Goal: Feedback & Contribution: Contribute content

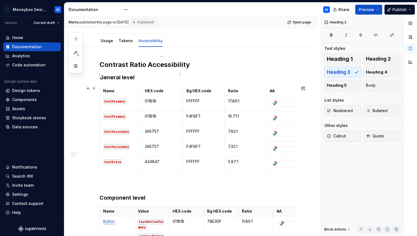
scroll to position [45, 0]
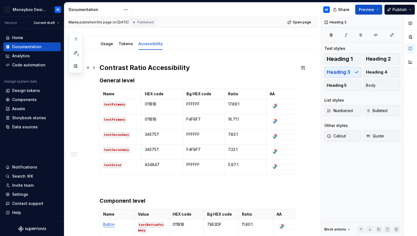
click at [192, 69] on h2 "Contrast Ratio Accessibility" at bounding box center [197, 67] width 196 height 9
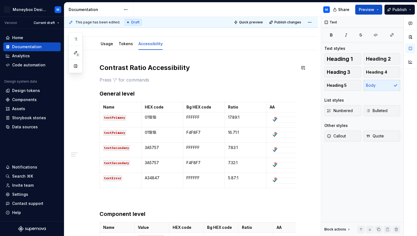
type textarea "*"
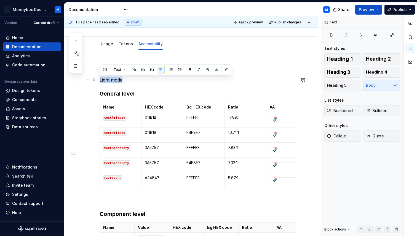
drag, startPoint x: 126, startPoint y: 79, endPoint x: 97, endPoint y: 78, distance: 29.5
click at [370, 55] on button "Heading 2" at bounding box center [381, 58] width 37 height 11
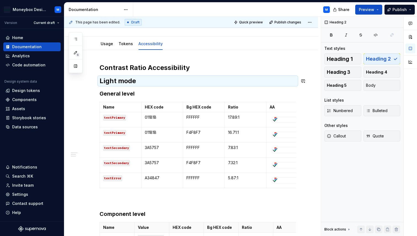
click at [148, 68] on h2 "Contrast Ratio Accessibility" at bounding box center [197, 67] width 196 height 9
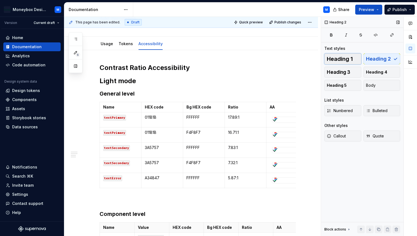
click at [346, 57] on span "Heading 1" at bounding box center [340, 59] width 26 height 6
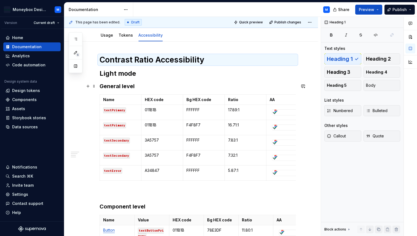
click at [145, 82] on h3 "General level" at bounding box center [197, 86] width 196 height 8
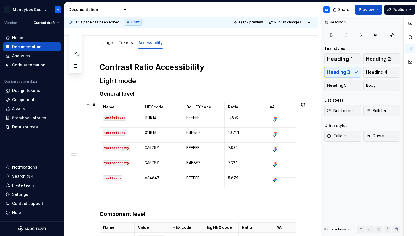
scroll to position [45, 0]
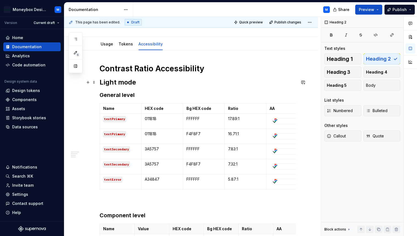
click at [99, 83] on h2 "Light mode" at bounding box center [197, 82] width 196 height 9
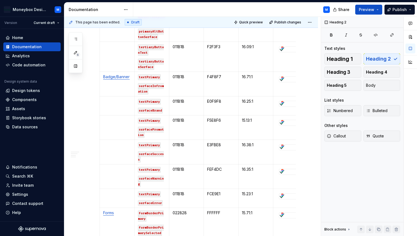
scroll to position [411, 0]
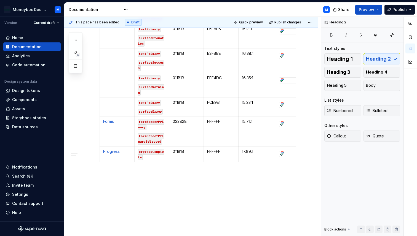
click at [380, 60] on span "Heading 2" at bounding box center [378, 59] width 25 height 6
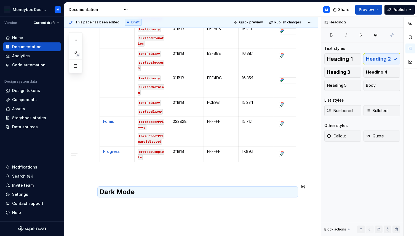
click at [103, 172] on p at bounding box center [197, 174] width 196 height 7
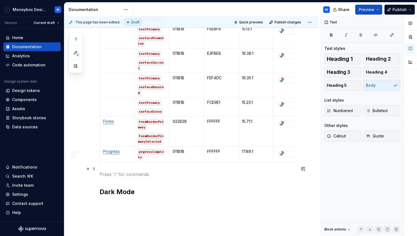
scroll to position [443, 0]
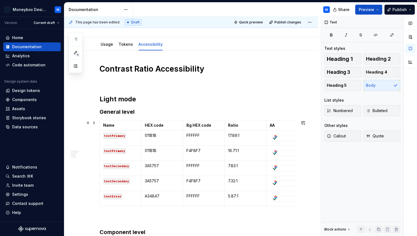
scroll to position [45, 0]
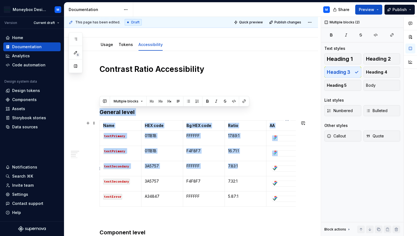
drag, startPoint x: 100, startPoint y: 110, endPoint x: 289, endPoint y: 169, distance: 197.9
click at [92, 112] on span at bounding box center [94, 112] width 4 height 8
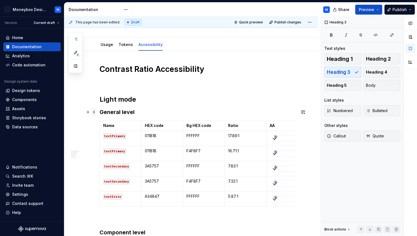
click at [94, 112] on span at bounding box center [94, 112] width 4 height 8
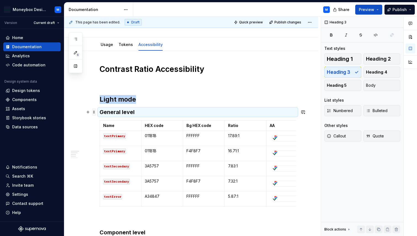
click at [93, 108] on span at bounding box center [94, 112] width 4 height 8
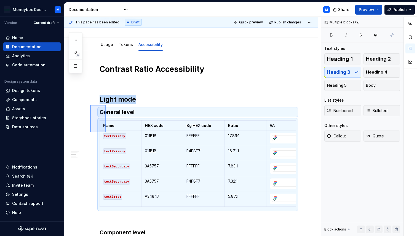
drag, startPoint x: 90, startPoint y: 105, endPoint x: 106, endPoint y: 133, distance: 32.7
click at [106, 133] on div "This page has been edited. Draft Quick preview Publish changes Colour Edit head…" at bounding box center [192, 127] width 256 height 220
copy div "Light mode General level"
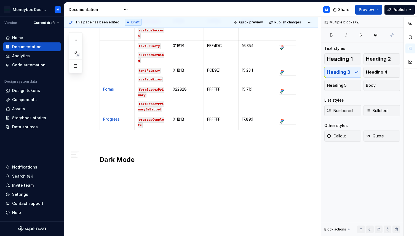
scroll to position [454, 0]
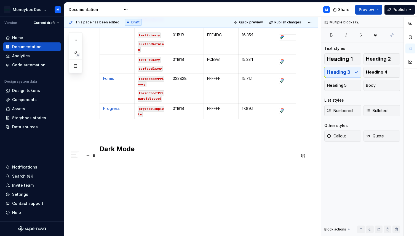
click at [104, 158] on p at bounding box center [197, 161] width 196 height 7
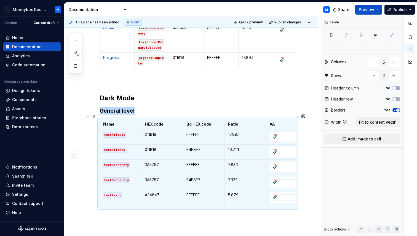
scroll to position [548, 0]
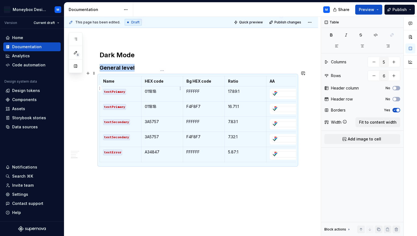
click at [161, 89] on p "011B1B" at bounding box center [162, 92] width 35 height 6
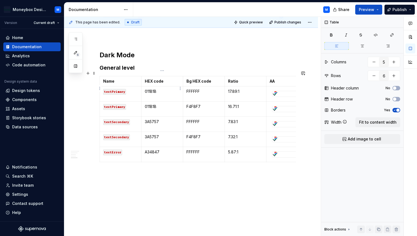
click at [153, 89] on p "011B1B" at bounding box center [162, 92] width 35 height 6
click at [150, 104] on p "011B1B" at bounding box center [162, 107] width 35 height 6
click at [195, 89] on p "FFFFFF" at bounding box center [203, 92] width 35 height 6
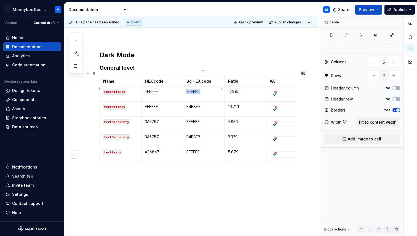
click at [195, 89] on p "FFFFFF" at bounding box center [203, 92] width 35 height 6
click at [194, 104] on p "F4F8F7" at bounding box center [203, 107] width 35 height 6
click at [233, 89] on p "17.89:1" at bounding box center [245, 92] width 35 height 6
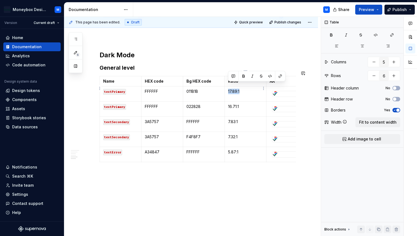
copy p "17.89:1"
click at [235, 104] on p "16.71:1" at bounding box center [245, 107] width 35 height 6
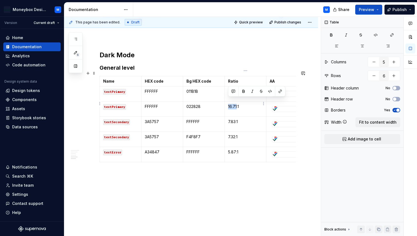
click at [235, 104] on p "16.71:1" at bounding box center [245, 107] width 35 height 6
click at [154, 119] on p "3A5757" at bounding box center [162, 122] width 35 height 6
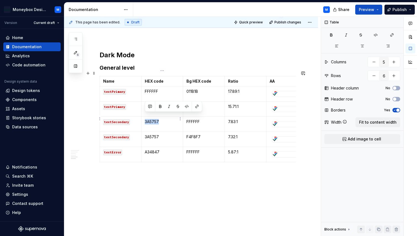
click at [154, 119] on p "3A5757" at bounding box center [162, 122] width 35 height 6
click at [194, 119] on p "FFFFFF" at bounding box center [203, 122] width 35 height 6
click at [232, 119] on p "7.83:1" at bounding box center [245, 122] width 35 height 6
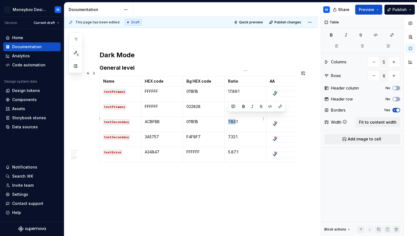
click at [232, 119] on p "7.83:1" at bounding box center [245, 122] width 35 height 6
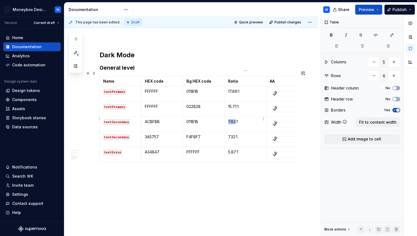
click at [232, 119] on p "7.83:1" at bounding box center [245, 122] width 35 height 6
click at [153, 134] on p "3A5757" at bounding box center [162, 137] width 35 height 6
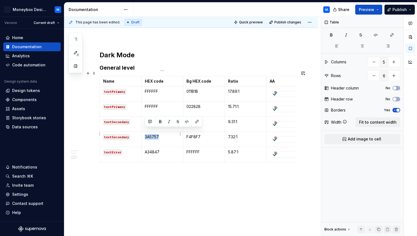
click at [153, 134] on p "3A5757" at bounding box center [162, 137] width 35 height 6
click at [195, 134] on p "F4F8F7" at bounding box center [203, 137] width 35 height 6
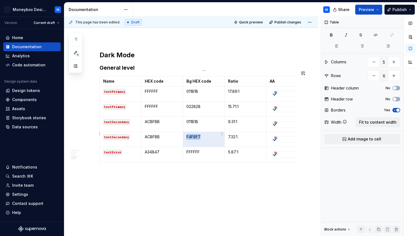
click at [195, 134] on p "F4F8F7" at bounding box center [203, 137] width 35 height 6
click at [234, 134] on p "7.32:1" at bounding box center [245, 137] width 35 height 6
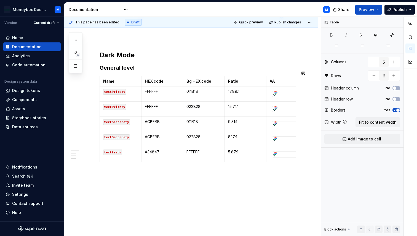
click at [151, 149] on p "A34847" at bounding box center [162, 152] width 35 height 6
click at [195, 149] on p "FFFFFF" at bounding box center [203, 152] width 35 height 6
click at [233, 149] on p "5.87:1" at bounding box center [245, 152] width 35 height 6
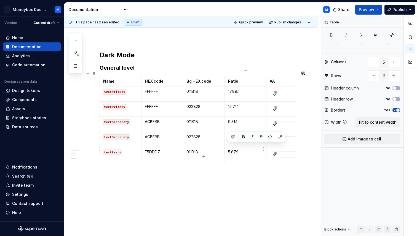
click at [233, 149] on p "5.87:1" at bounding box center [245, 152] width 35 height 6
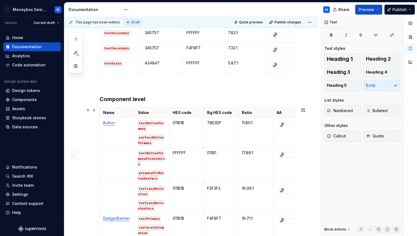
scroll to position [172, 0]
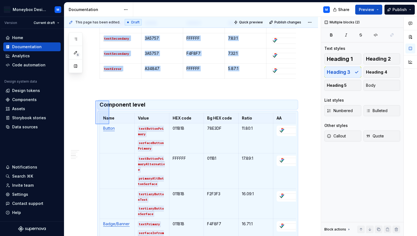
drag, startPoint x: 95, startPoint y: 101, endPoint x: 109, endPoint y: 124, distance: 27.4
click at [109, 124] on div "This page has been edited. Draft Quick preview Publish changes Colour Edit head…" at bounding box center [192, 127] width 256 height 220
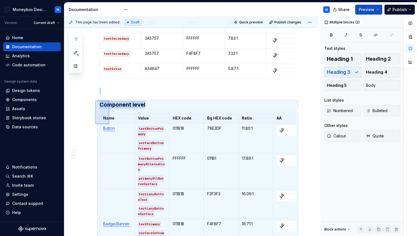
scroll to position [269, 0]
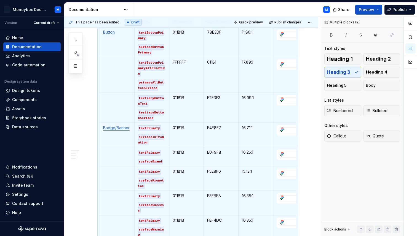
copy div "Component level"
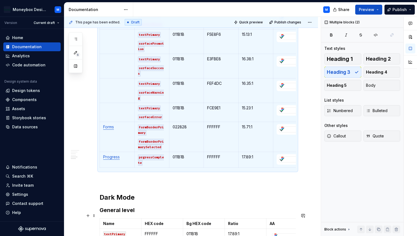
scroll to position [561, 0]
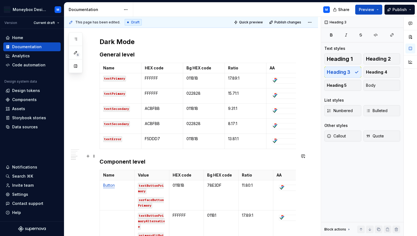
click at [101, 158] on h3 "Component level" at bounding box center [197, 162] width 196 height 8
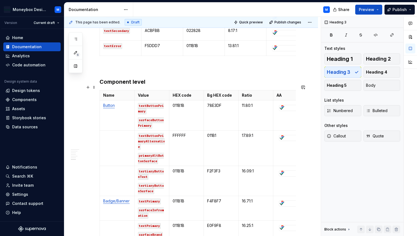
scroll to position [659, 0]
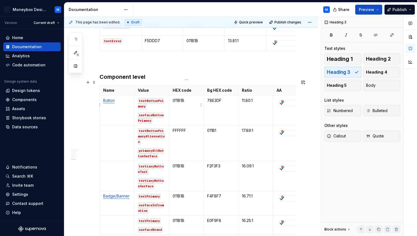
click at [179, 98] on p "011B1B" at bounding box center [186, 101] width 28 height 6
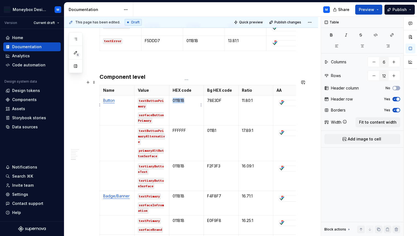
click at [179, 98] on p "011B1B" at bounding box center [186, 101] width 28 height 6
click at [179, 128] on p "FFFFFF" at bounding box center [186, 131] width 28 height 6
click at [216, 128] on p "011B1" at bounding box center [221, 131] width 28 height 6
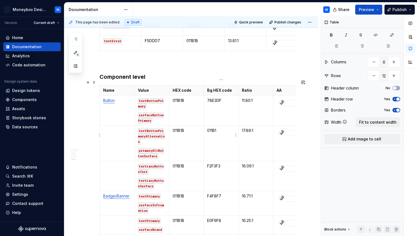
click at [216, 128] on p "011B1" at bounding box center [221, 131] width 28 height 6
click at [249, 128] on p "17.89:1" at bounding box center [256, 131] width 28 height 6
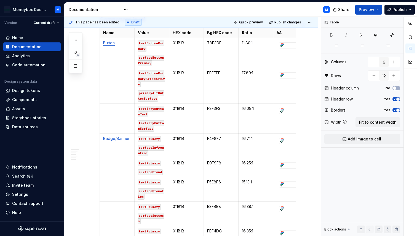
scroll to position [718, 0]
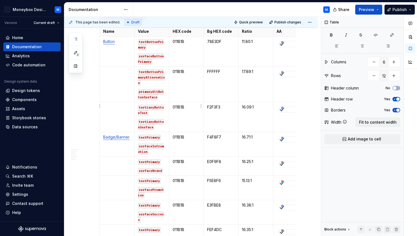
click at [179, 102] on td "011B1B" at bounding box center [186, 117] width 35 height 30
click at [214, 104] on p "F2F3F3" at bounding box center [221, 107] width 28 height 6
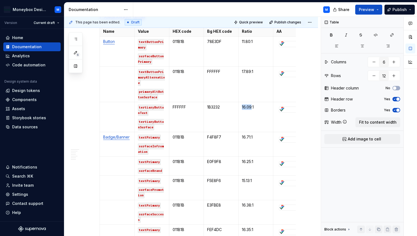
click at [248, 104] on p "16.09:1" at bounding box center [256, 107] width 28 height 6
click at [178, 134] on p "011B1B" at bounding box center [186, 137] width 28 height 6
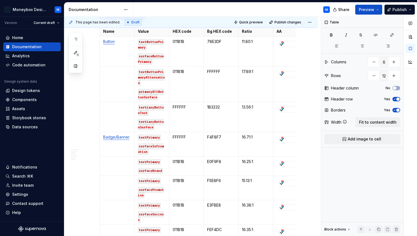
click at [214, 134] on p "F4F8F7" at bounding box center [221, 137] width 28 height 6
click at [251, 134] on p "16.71:1" at bounding box center [256, 137] width 28 height 6
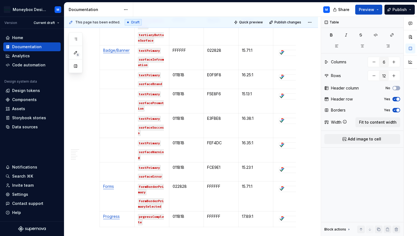
scroll to position [797, 0]
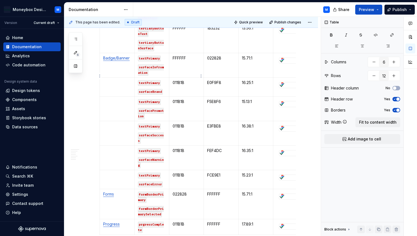
click at [178, 80] on p "011B1B" at bounding box center [186, 83] width 28 height 6
click at [212, 80] on p "E0F9F8" at bounding box center [221, 83] width 28 height 6
click at [251, 80] on p "16.25:1" at bounding box center [256, 83] width 28 height 6
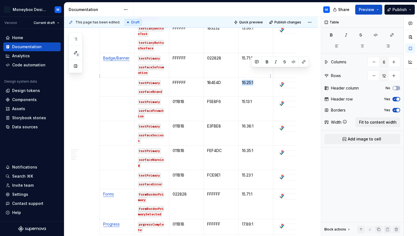
click at [251, 80] on p "16.25:1" at bounding box center [256, 83] width 28 height 6
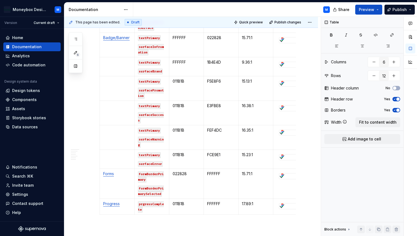
scroll to position [818, 0]
click at [178, 102] on p "011B1B" at bounding box center [186, 105] width 28 height 6
click at [178, 78] on p "011B1B" at bounding box center [186, 81] width 28 height 6
click at [214, 78] on p "F5E8F6" at bounding box center [221, 81] width 28 height 6
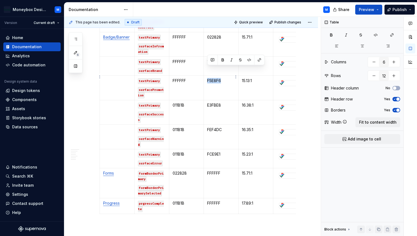
click at [214, 78] on p "F5E8F6" at bounding box center [221, 81] width 28 height 6
click at [247, 78] on p "15.13:1" at bounding box center [256, 81] width 28 height 6
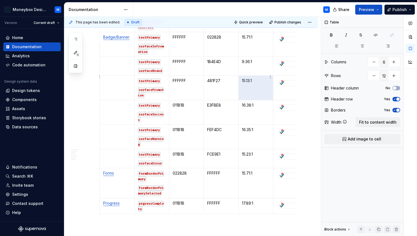
click at [247, 78] on p "15.13:1" at bounding box center [256, 81] width 28 height 6
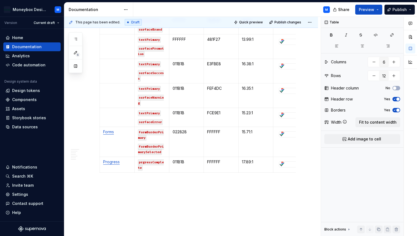
scroll to position [865, 0]
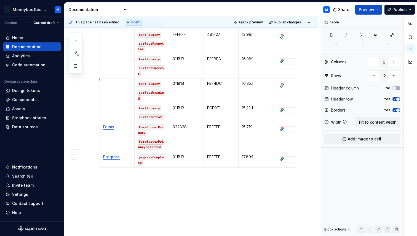
click at [175, 81] on p "011B1B" at bounding box center [186, 84] width 28 height 6
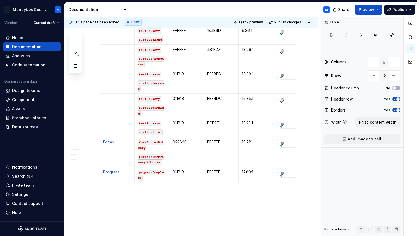
scroll to position [846, 0]
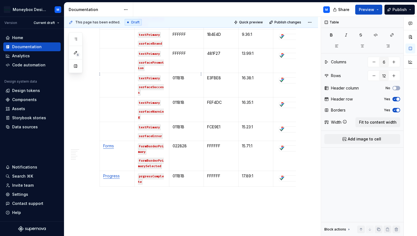
click at [179, 75] on p "011B1B" at bounding box center [186, 78] width 28 height 6
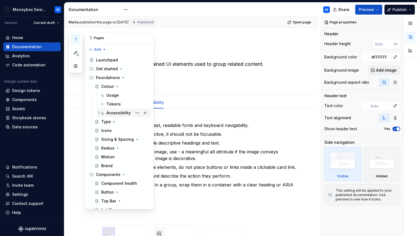
click at [114, 112] on div "Accessibility" at bounding box center [118, 113] width 24 height 6
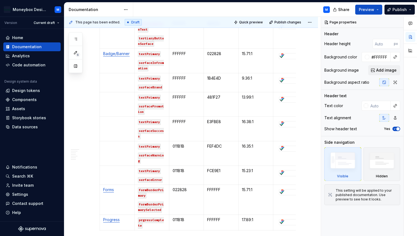
scroll to position [805, 0]
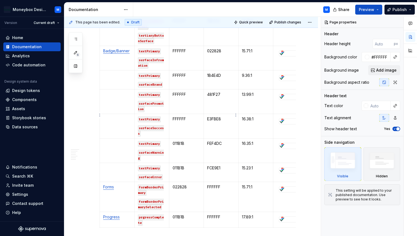
click at [213, 116] on p "E3FBE8" at bounding box center [221, 119] width 28 height 6
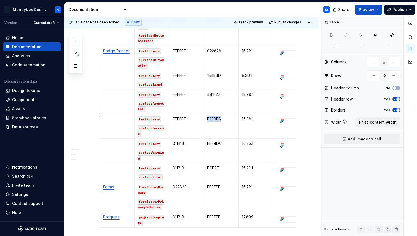
click at [213, 116] on p "E3FBE8" at bounding box center [221, 119] width 28 height 6
click at [247, 116] on p "16.38:1" at bounding box center [256, 119] width 28 height 6
click at [179, 141] on p "011B1B" at bounding box center [186, 144] width 28 height 6
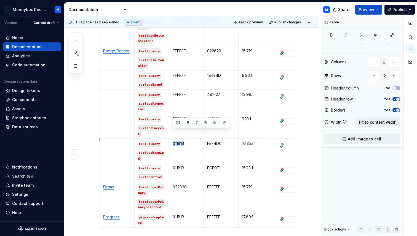
click at [179, 141] on p "011B1B" at bounding box center [186, 144] width 28 height 6
click at [214, 141] on p "FEF4DC" at bounding box center [221, 144] width 28 height 6
click at [245, 141] on p "16.35:1" at bounding box center [256, 144] width 28 height 6
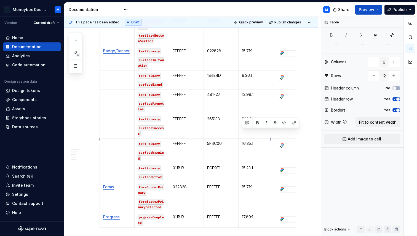
click at [245, 141] on p "16.35:1" at bounding box center [256, 144] width 28 height 6
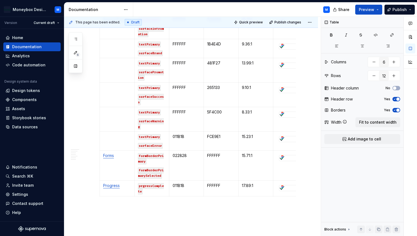
scroll to position [842, 0]
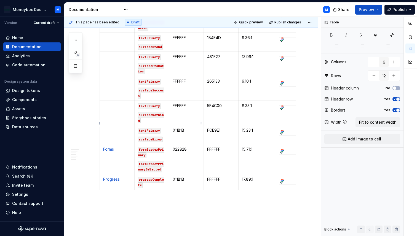
click at [178, 128] on p "011B1B" at bounding box center [186, 131] width 28 height 6
click at [215, 128] on p "FCE9E1" at bounding box center [221, 131] width 28 height 6
click at [216, 128] on p "FCE9E1" at bounding box center [221, 131] width 28 height 6
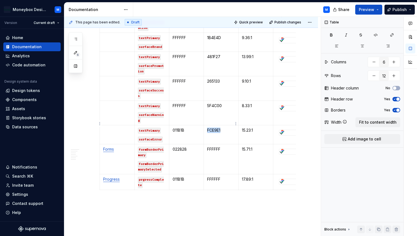
click at [216, 128] on p "FCE9E1" at bounding box center [221, 131] width 28 height 6
click at [177, 103] on p "FFFFFF" at bounding box center [186, 106] width 28 height 6
copy p "FFFFFF"
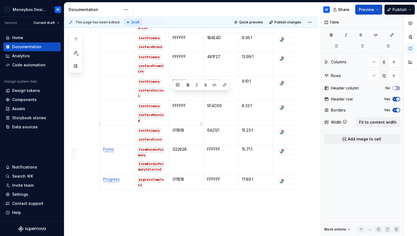
click at [177, 128] on p "011B1B" at bounding box center [186, 131] width 28 height 6
type textarea "*"
click at [248, 128] on p "15.23:1" at bounding box center [256, 131] width 28 height 6
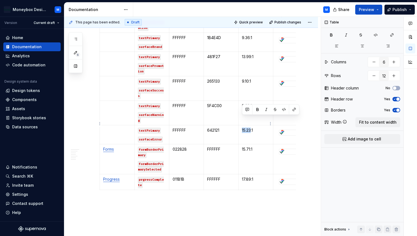
drag, startPoint x: 251, startPoint y: 118, endPoint x: 242, endPoint y: 118, distance: 8.5
click at [242, 128] on p "15.23:1" at bounding box center [256, 131] width 28 height 6
click at [247, 128] on p "11.79:1" at bounding box center [256, 131] width 28 height 6
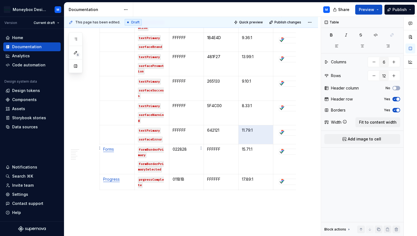
click at [181, 147] on p "022828" at bounding box center [186, 150] width 28 height 6
click at [214, 147] on p "FFFFFF" at bounding box center [221, 150] width 28 height 6
click at [246, 147] on p "15.71:1" at bounding box center [256, 150] width 28 height 6
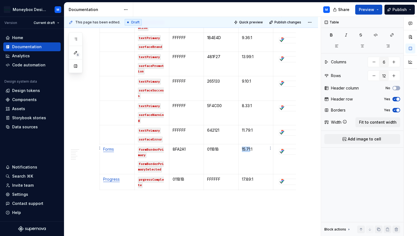
click at [246, 147] on p "15.71:1" at bounding box center [256, 150] width 28 height 6
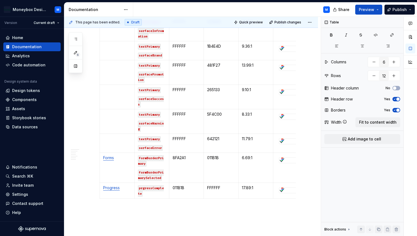
scroll to position [865, 0]
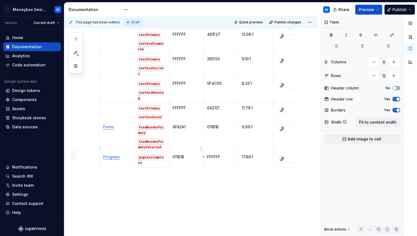
click at [180, 154] on p "011B1B" at bounding box center [186, 157] width 28 height 6
click at [216, 154] on p "FFFFFF" at bounding box center [221, 157] width 28 height 6
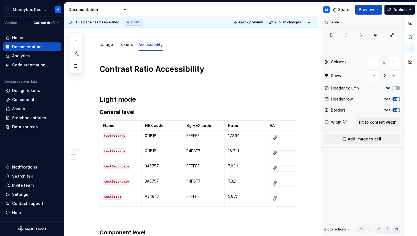
scroll to position [0, 0]
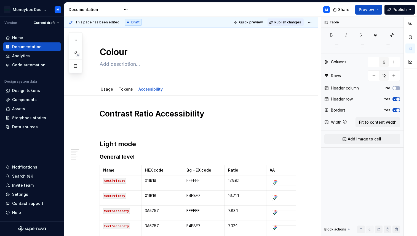
click at [285, 18] on button "Publish changes" at bounding box center [285, 22] width 36 height 8
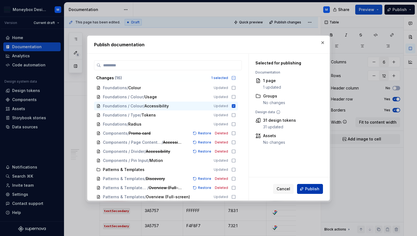
click at [309, 189] on span "Publish" at bounding box center [312, 189] width 14 height 6
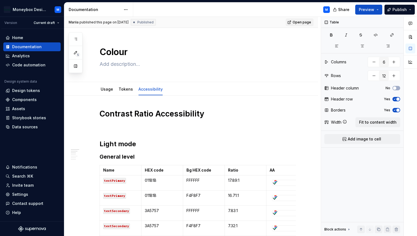
click at [300, 22] on span "Open page" at bounding box center [301, 22] width 18 height 4
type textarea "*"
